Goal: Task Accomplishment & Management: Complete application form

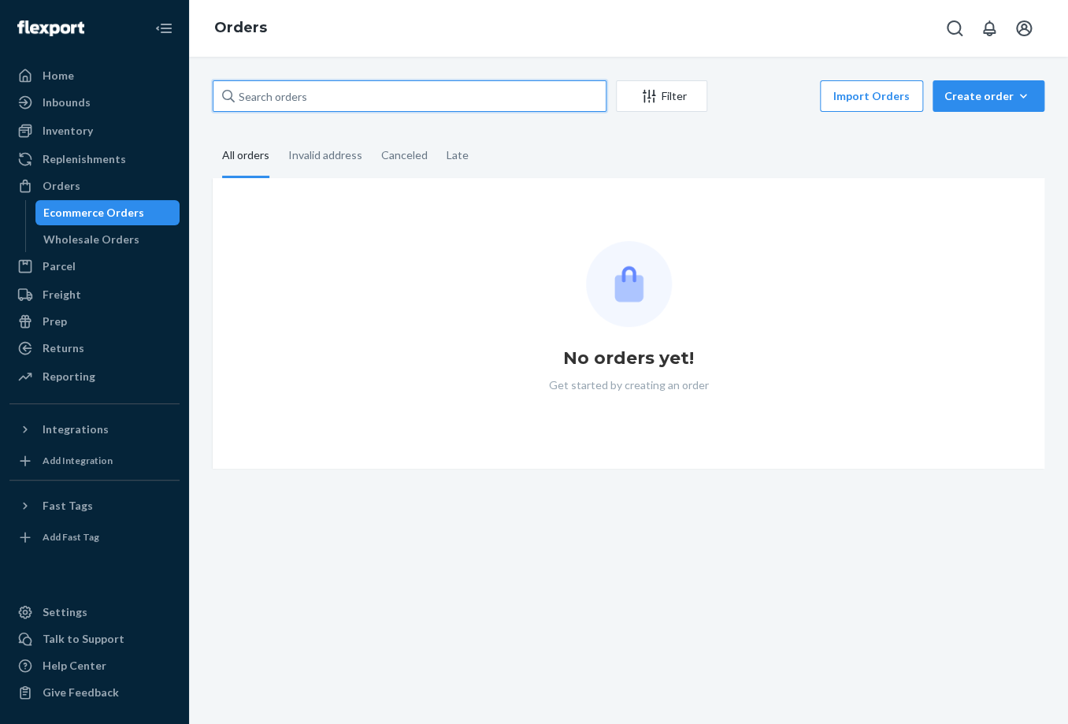
click at [293, 88] on input "text" at bounding box center [410, 95] width 394 height 31
paste input "254529833"
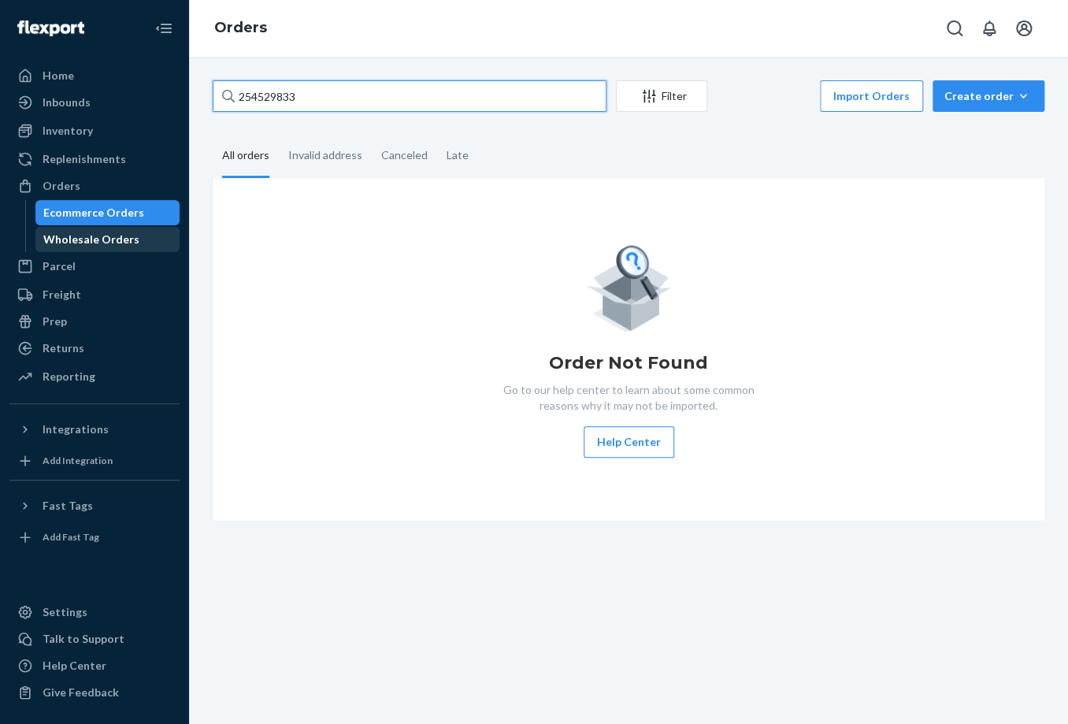
type input "254529833"
click at [118, 246] on div "Wholesale Orders" at bounding box center [91, 239] width 96 height 16
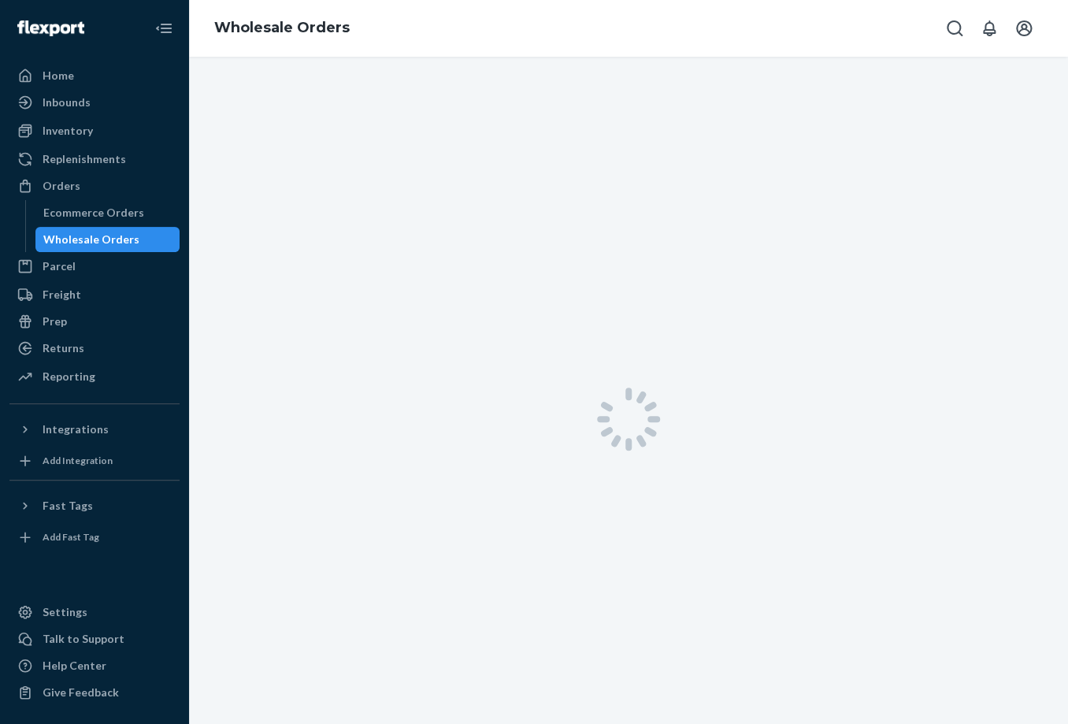
click at [109, 227] on link "Wholesale Orders" at bounding box center [107, 239] width 145 height 25
click at [109, 218] on div "Ecommerce Orders" at bounding box center [93, 213] width 101 height 16
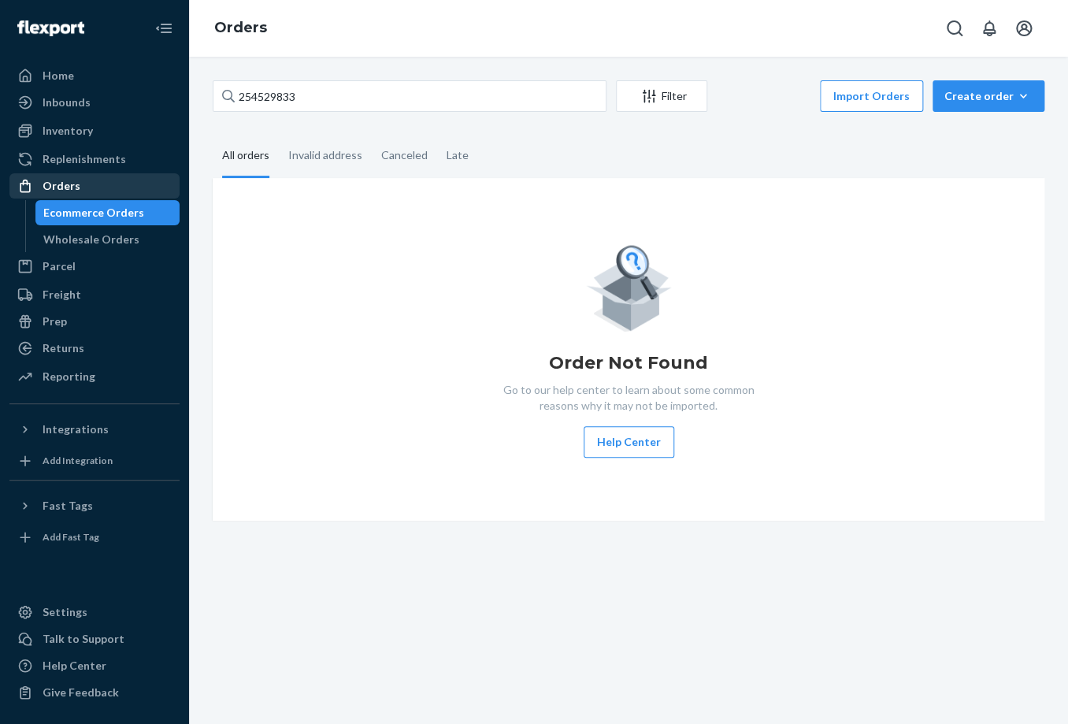
click at [73, 187] on div "Orders" at bounding box center [62, 186] width 38 height 16
click at [76, 191] on div "Orders" at bounding box center [62, 186] width 38 height 16
click at [103, 246] on div "Wholesale Orders" at bounding box center [91, 239] width 96 height 16
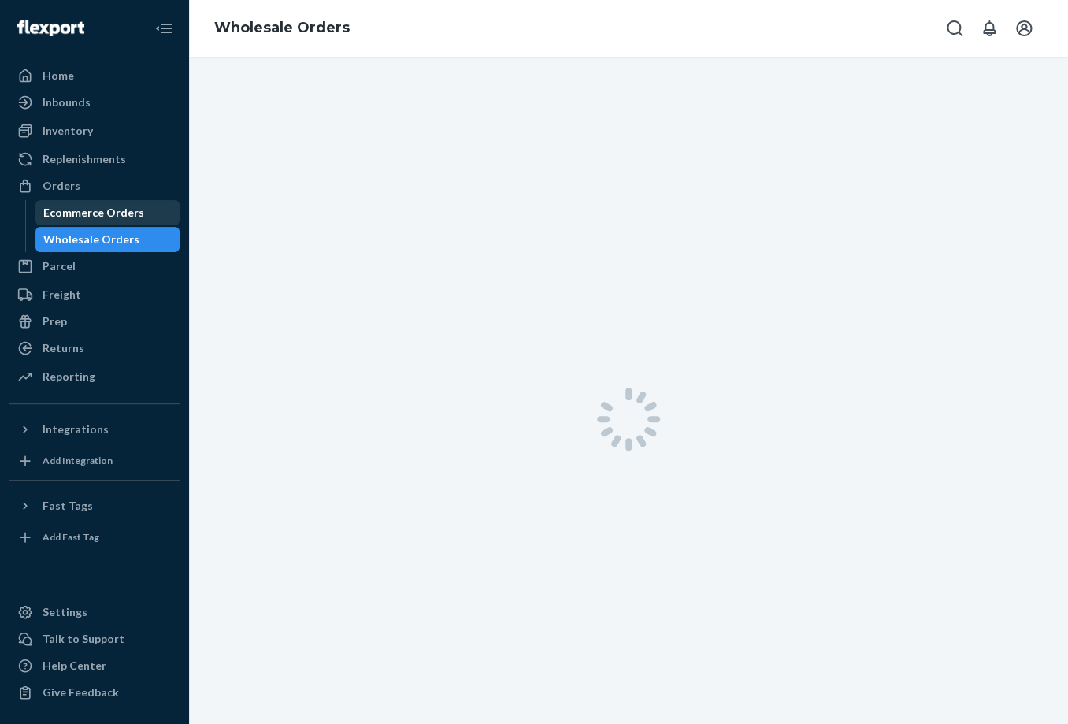
click at [104, 214] on div "Ecommerce Orders" at bounding box center [93, 213] width 101 height 16
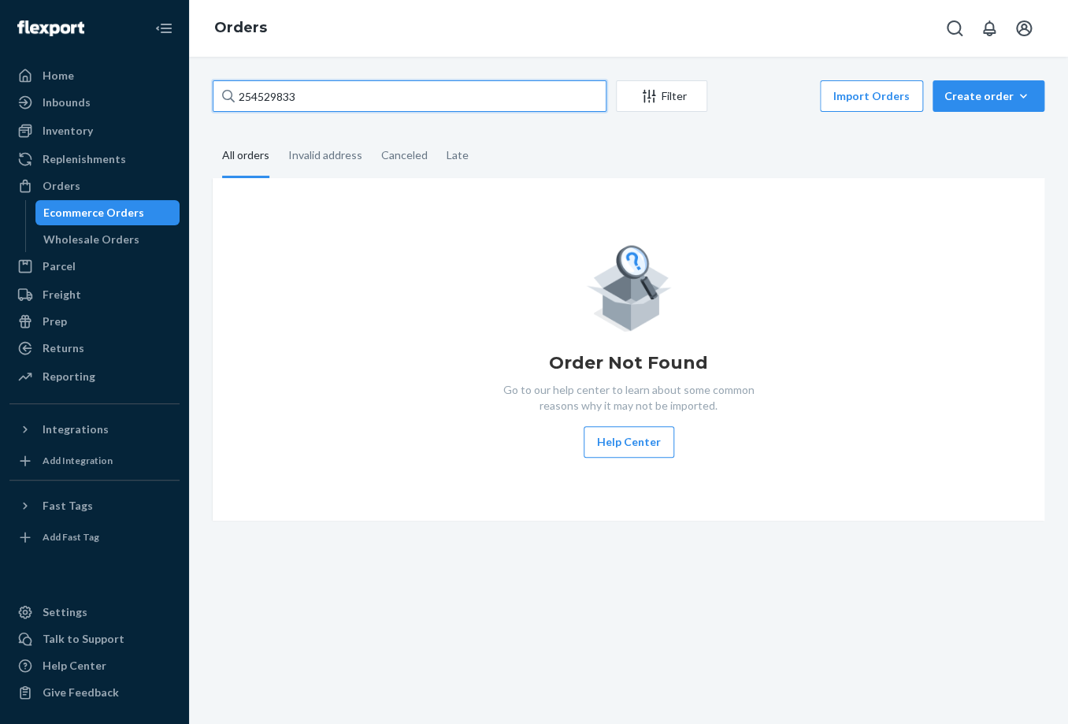
click at [310, 92] on input "254529833" at bounding box center [410, 95] width 394 height 31
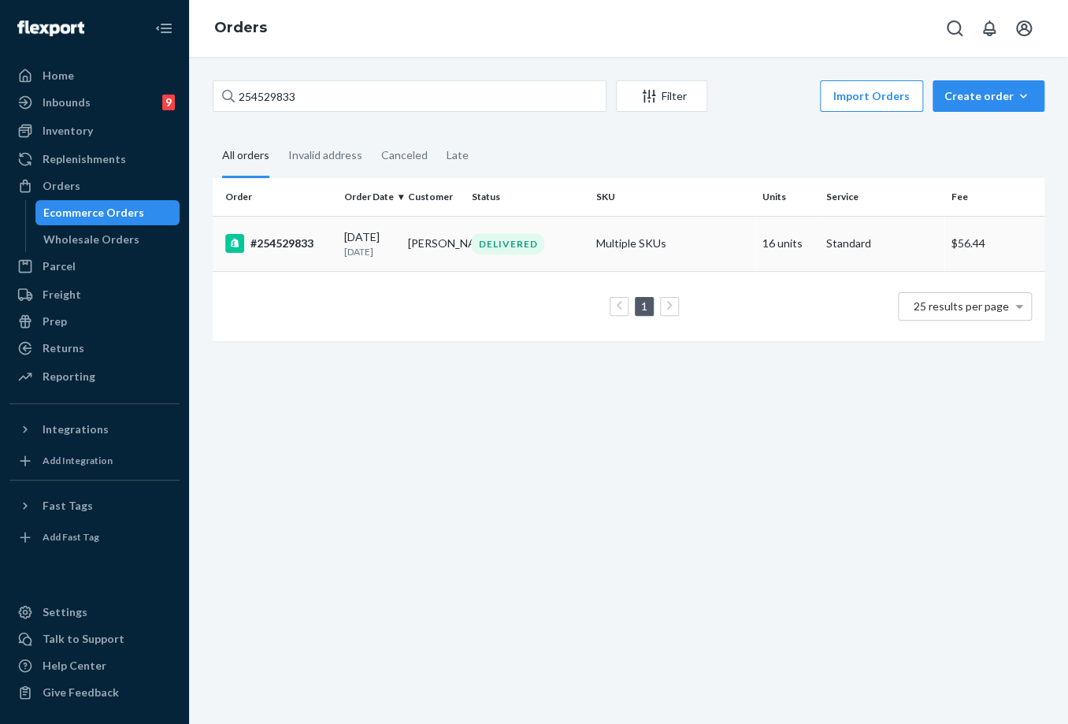
click at [375, 246] on p "[DATE]" at bounding box center [368, 251] width 51 height 13
click at [388, 231] on div "[DATE] [DATE]" at bounding box center [368, 243] width 51 height 29
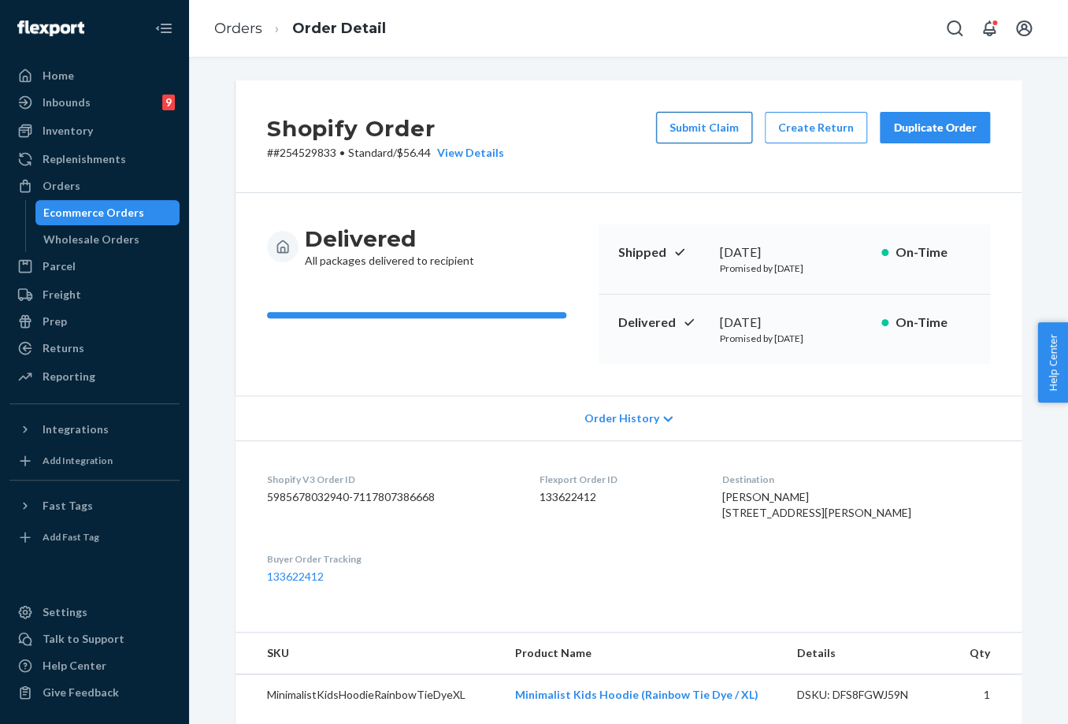
click at [704, 120] on button "Submit Claim" at bounding box center [704, 127] width 96 height 31
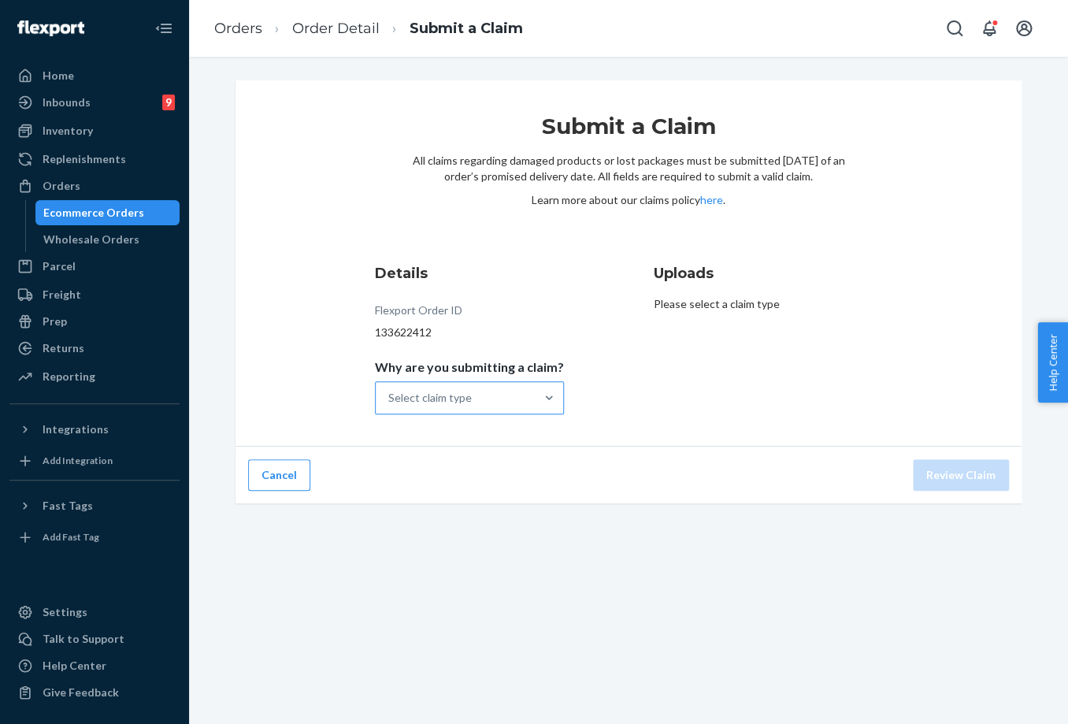
click at [445, 390] on div "Select claim type" at bounding box center [429, 398] width 83 height 16
click at [390, 390] on input "Why are you submitting a claim? Select claim type" at bounding box center [389, 398] width 2 height 16
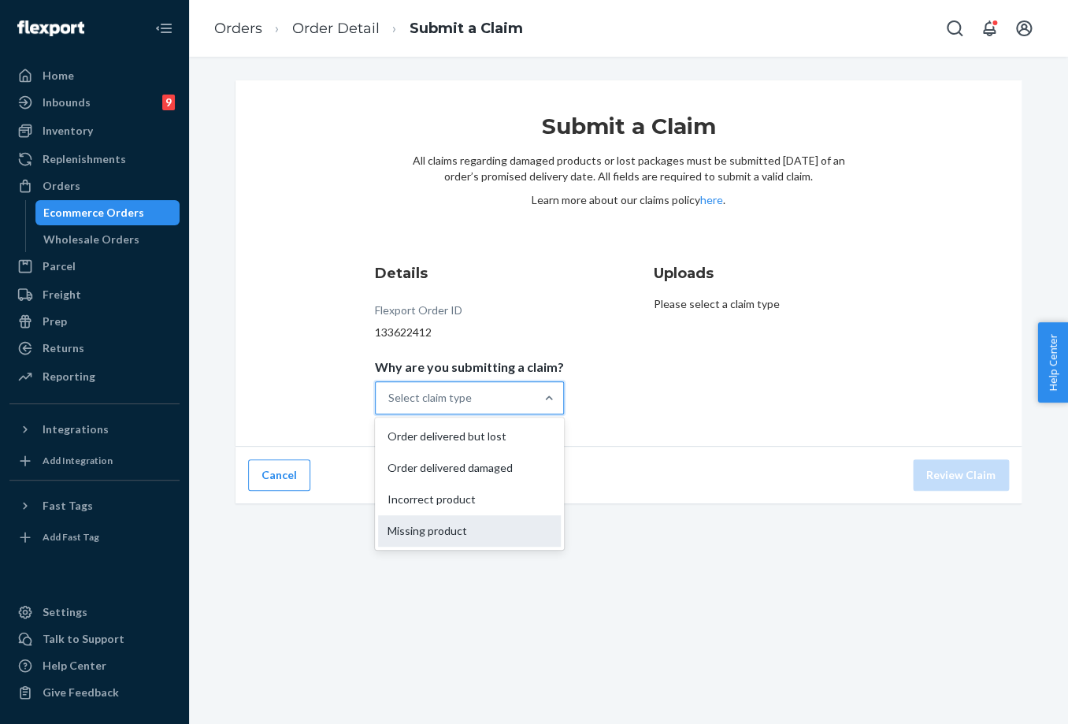
click at [455, 534] on div "Missing product" at bounding box center [469, 530] width 183 height 31
click at [390, 405] on input "Why are you submitting a claim? option Missing product focused, 4 of 4. 4 resul…" at bounding box center [389, 398] width 2 height 16
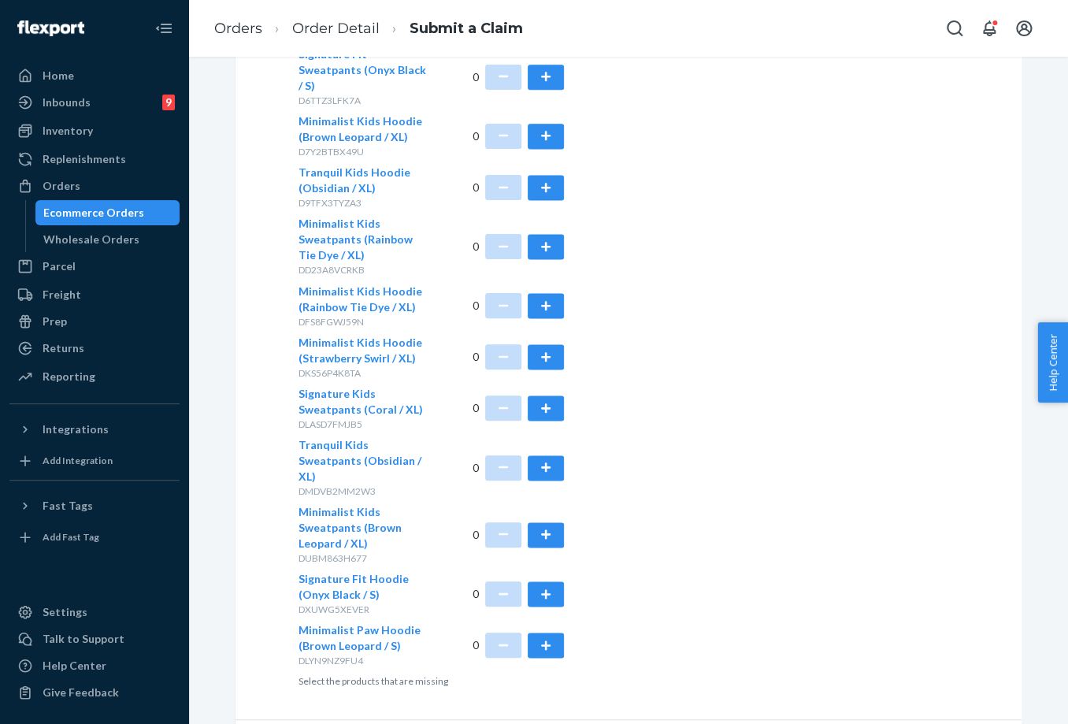
scroll to position [831, 0]
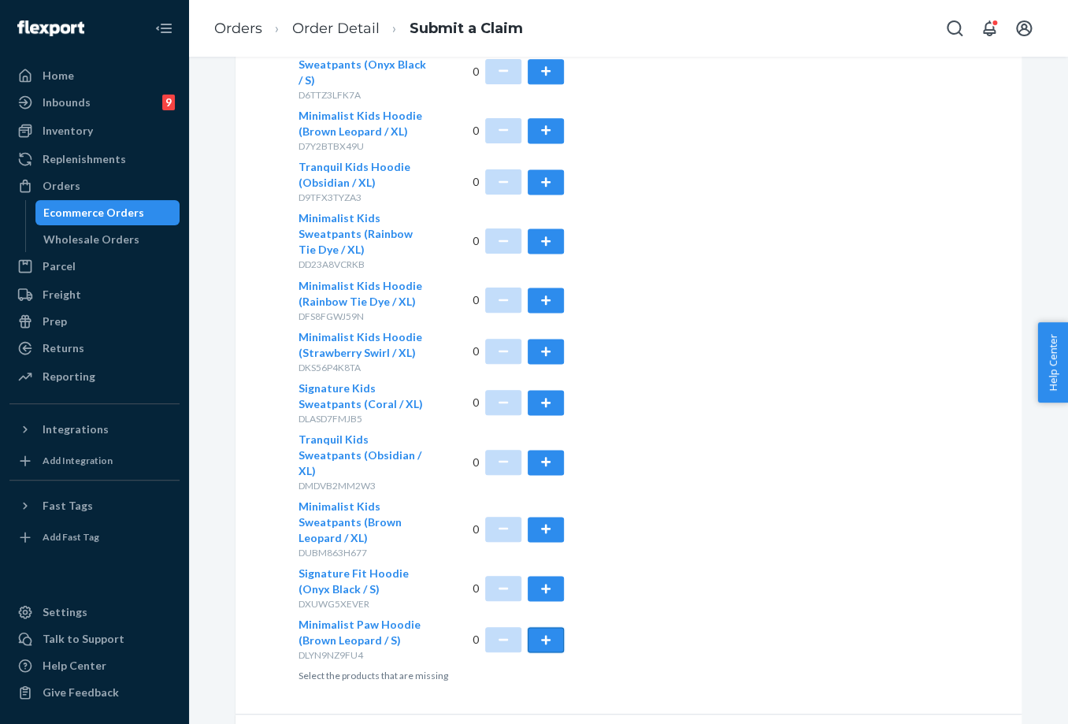
click at [539, 627] on button "button" at bounding box center [546, 639] width 36 height 25
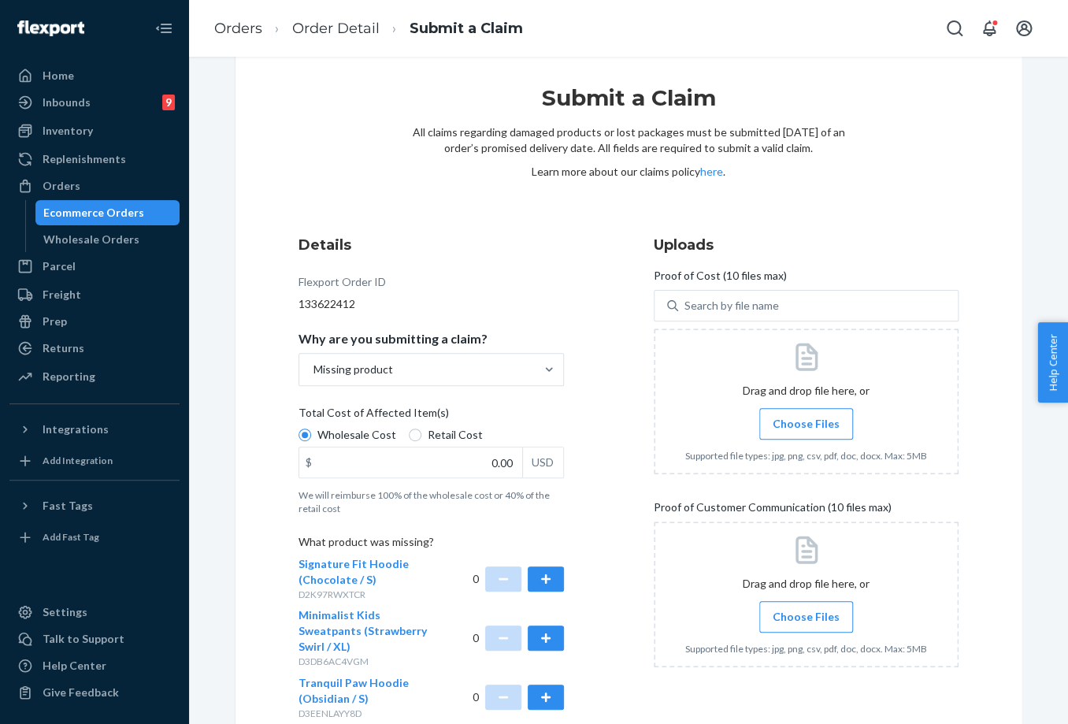
scroll to position [0, 0]
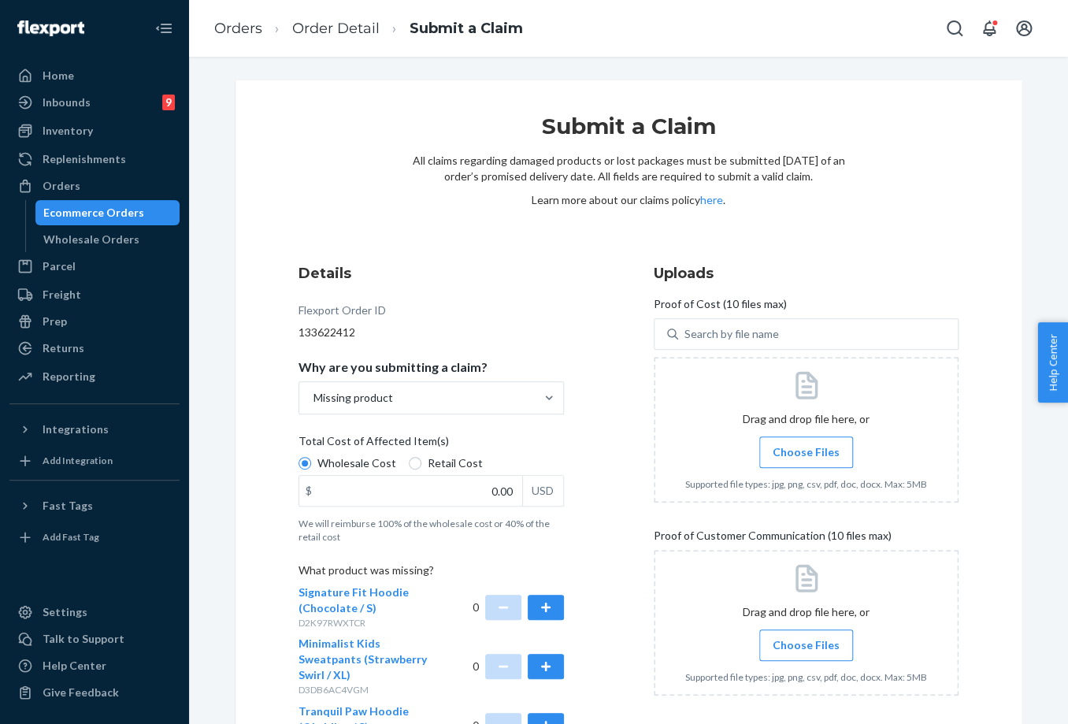
click at [801, 458] on span "Choose Files" at bounding box center [805, 452] width 67 height 16
click at [787, 454] on span "Choose Files" at bounding box center [805, 452] width 67 height 16
click at [805, 454] on input "Choose Files" at bounding box center [805, 451] width 1 height 17
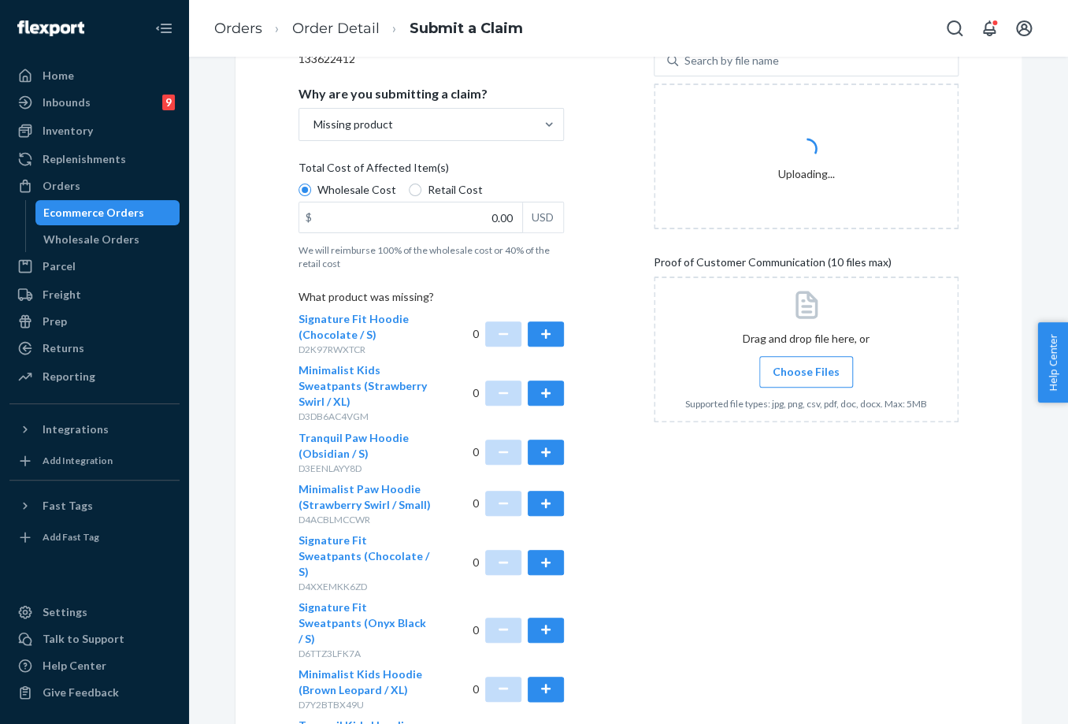
scroll to position [350, 0]
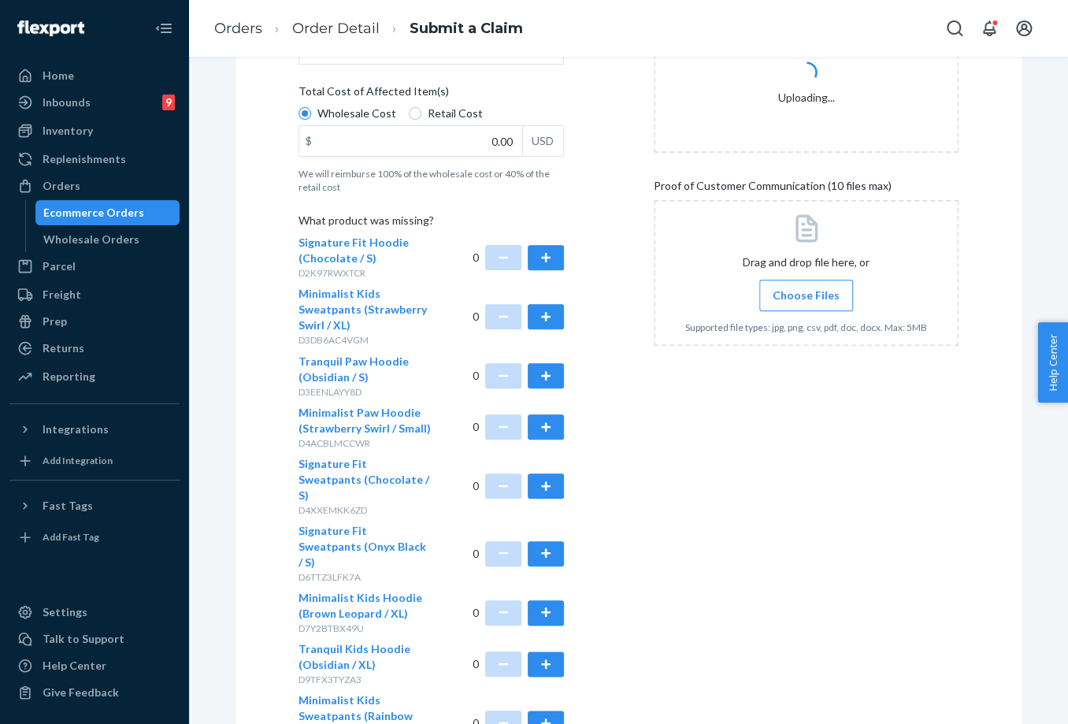
click at [797, 298] on span "Choose Files" at bounding box center [805, 295] width 67 height 16
click at [805, 298] on input "Choose Files" at bounding box center [805, 295] width 1 height 17
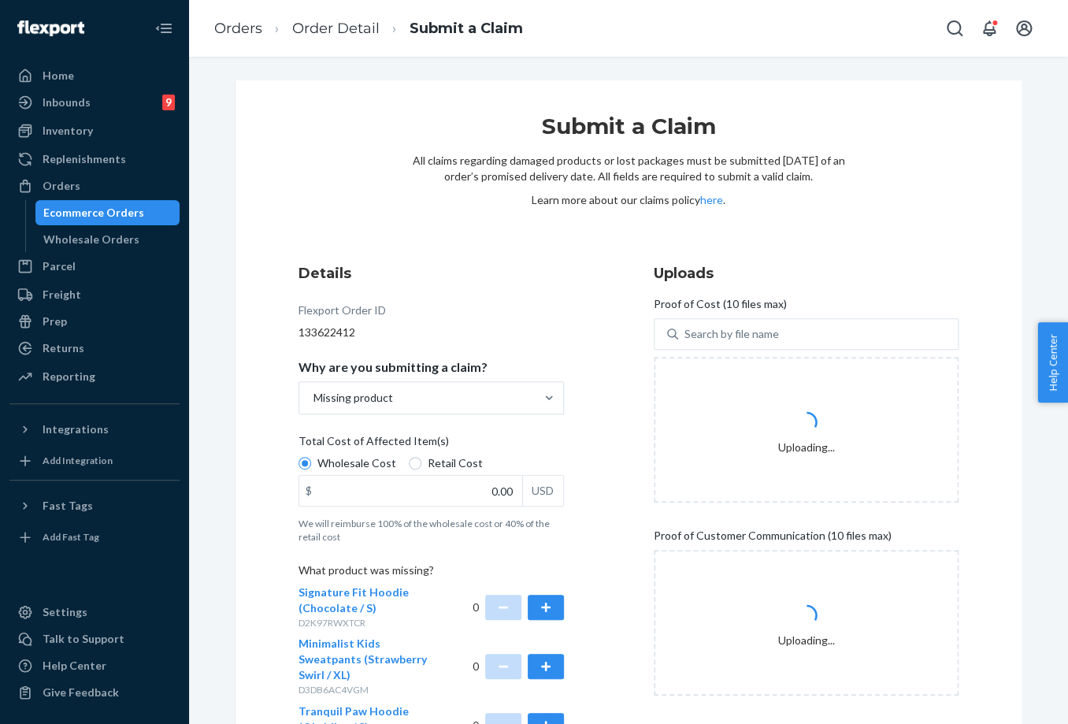
scroll to position [87, 0]
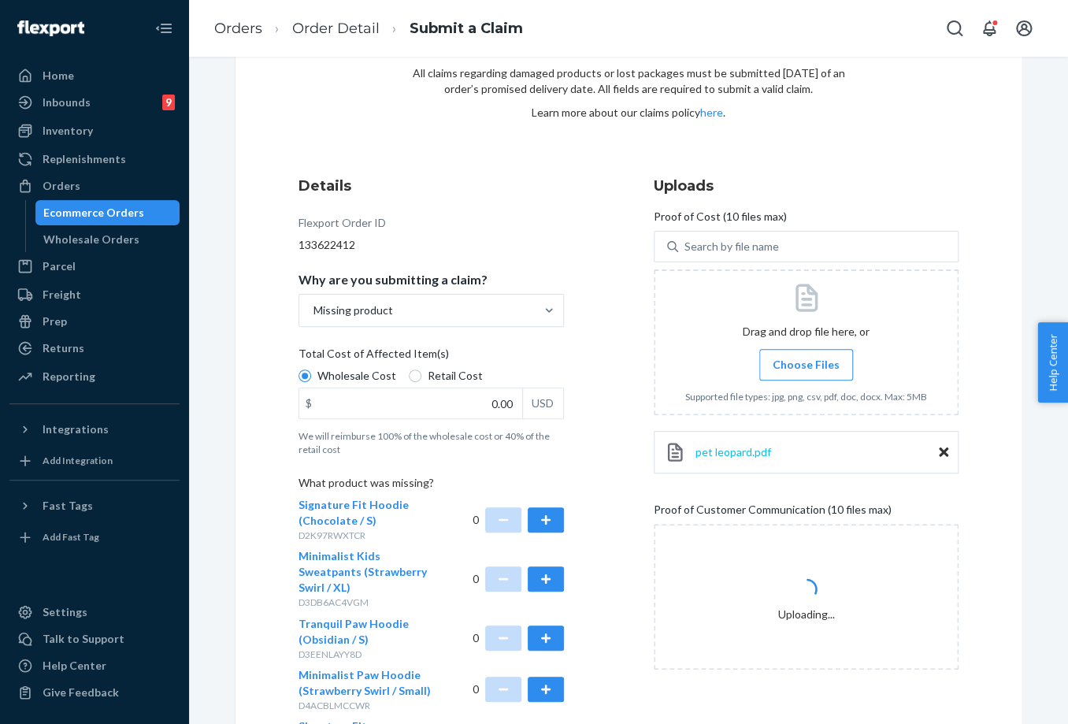
click at [719, 456] on span "pet leopard.pdf" at bounding box center [733, 451] width 76 height 13
click at [722, 452] on span "pet leopard.pdf" at bounding box center [733, 451] width 76 height 13
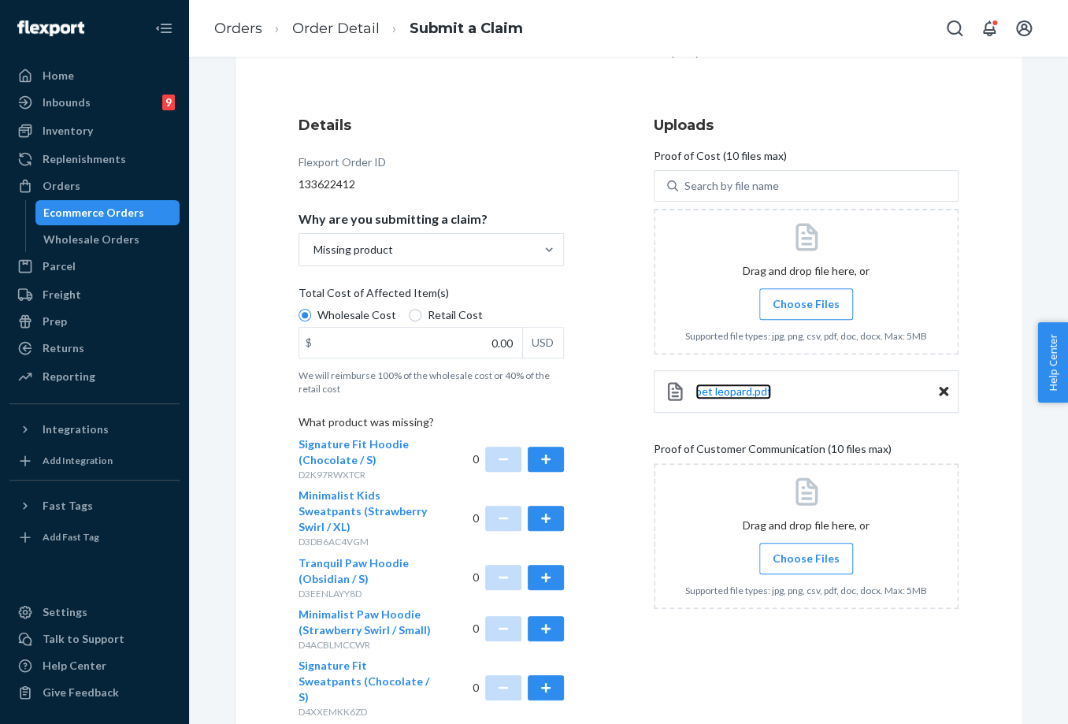
scroll to position [350, 0]
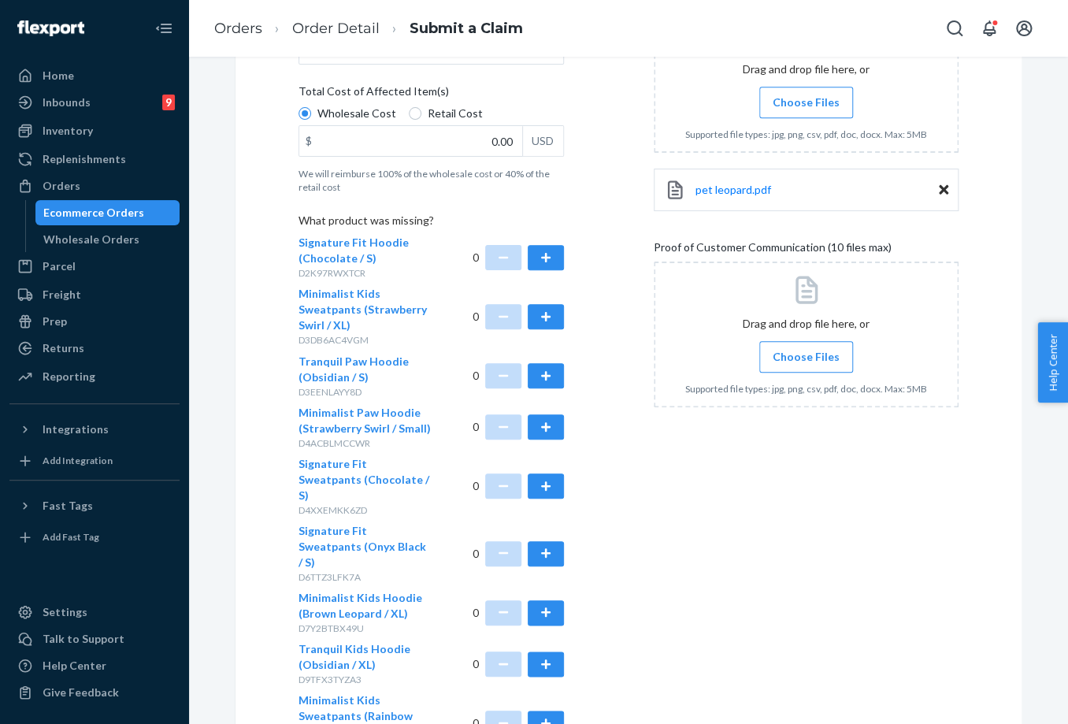
click at [804, 379] on div at bounding box center [806, 334] width 305 height 146
